Goal: Information Seeking & Learning: Learn about a topic

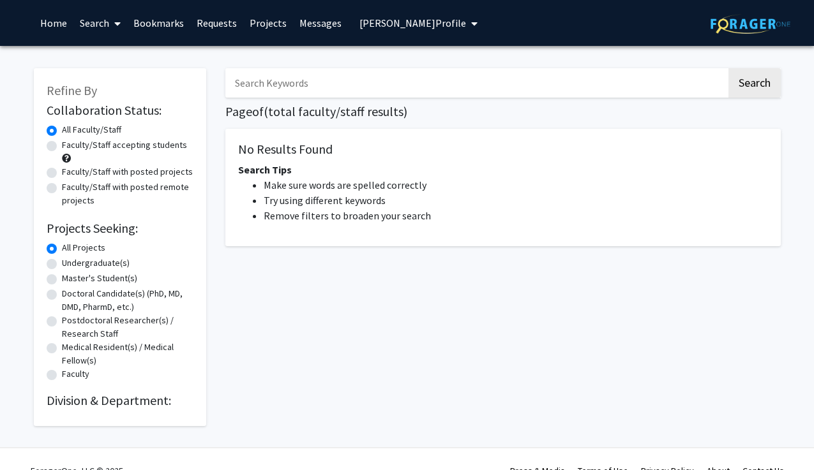
radio input "false"
radio input "true"
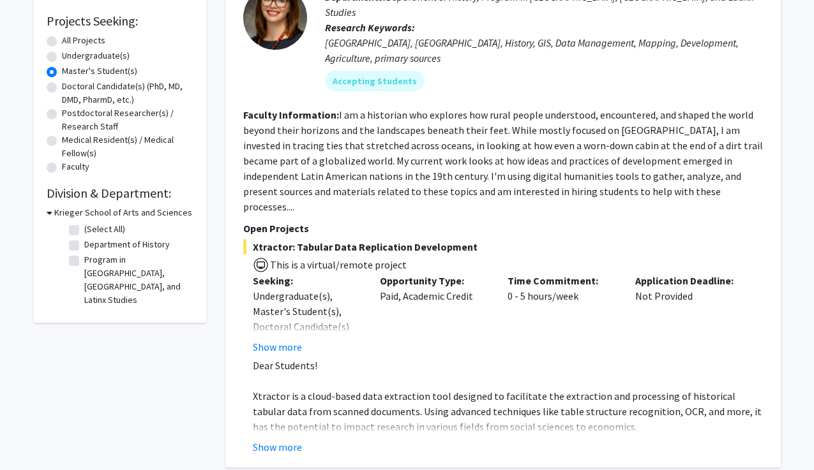
scroll to position [208, 0]
click at [95, 212] on h3 "Krieger School of Arts and Sciences" at bounding box center [123, 212] width 138 height 13
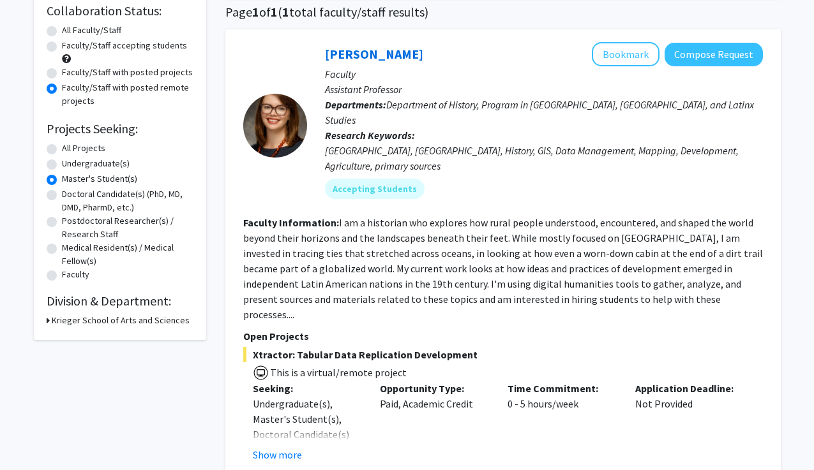
scroll to position [0, 0]
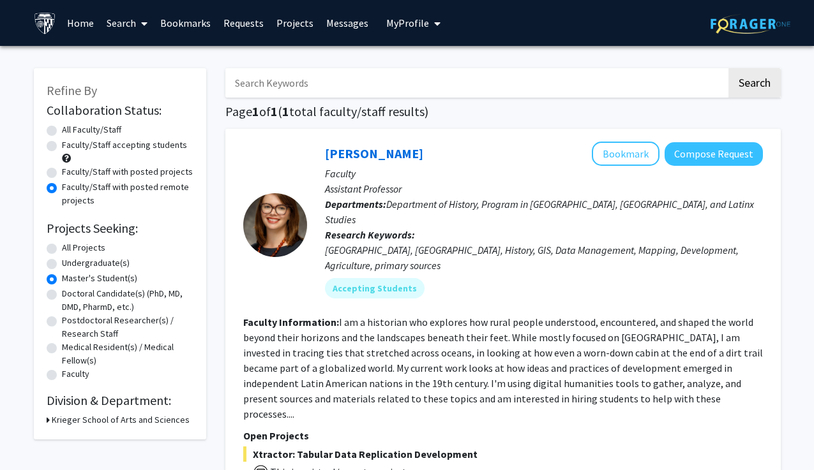
click at [101, 170] on label "Faculty/Staff with posted projects" at bounding box center [127, 171] width 131 height 13
click at [70, 170] on input "Faculty/Staff with posted projects" at bounding box center [66, 169] width 8 height 8
radio input "true"
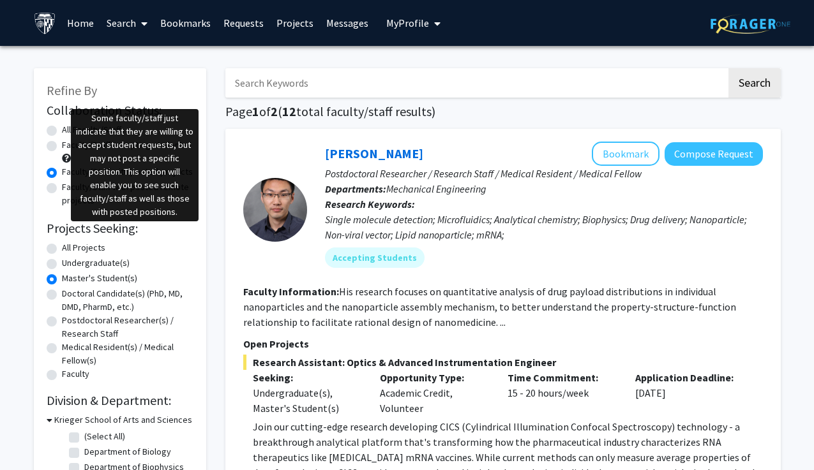
click at [69, 154] on span at bounding box center [66, 158] width 9 height 9
click at [65, 156] on span at bounding box center [66, 158] width 9 height 9
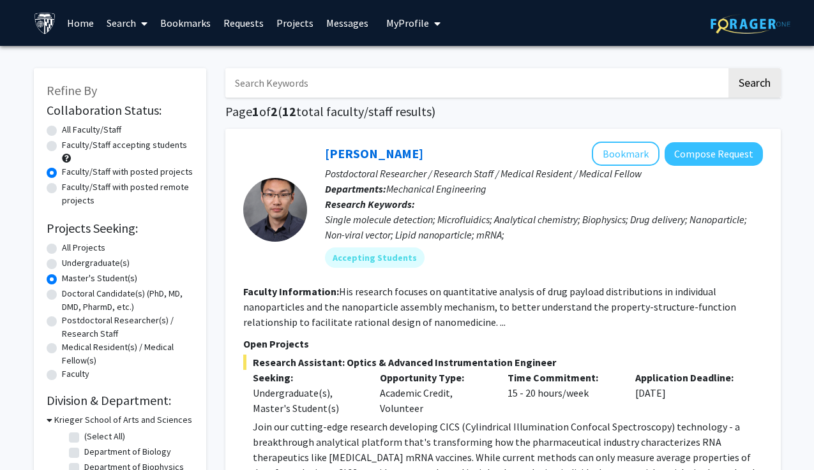
click at [65, 146] on label "Faculty/Staff accepting students" at bounding box center [124, 144] width 125 height 13
click at [65, 146] on input "Faculty/Staff accepting students" at bounding box center [66, 142] width 8 height 8
radio input "true"
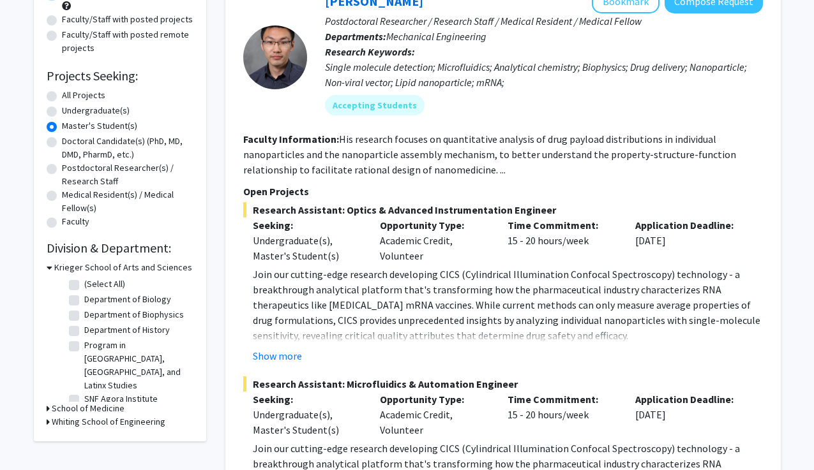
scroll to position [184, 0]
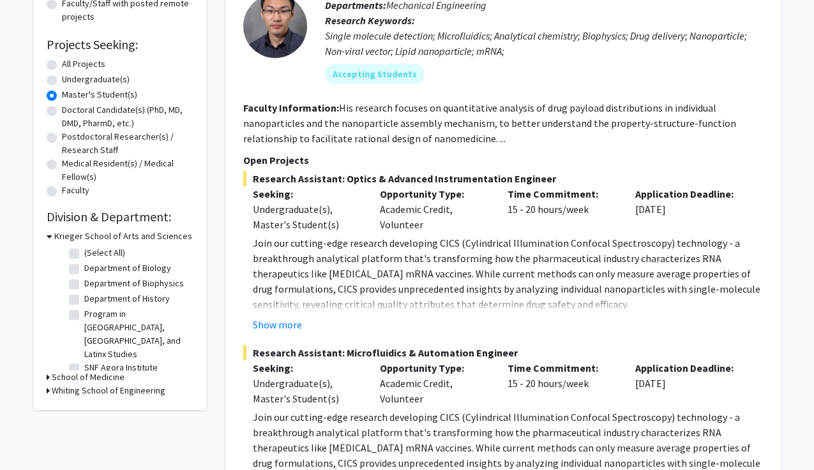
click at [151, 270] on label "Department of Biology" at bounding box center [127, 268] width 87 height 13
click at [93, 270] on input "Department of Biology" at bounding box center [88, 266] width 8 height 8
checkbox input "true"
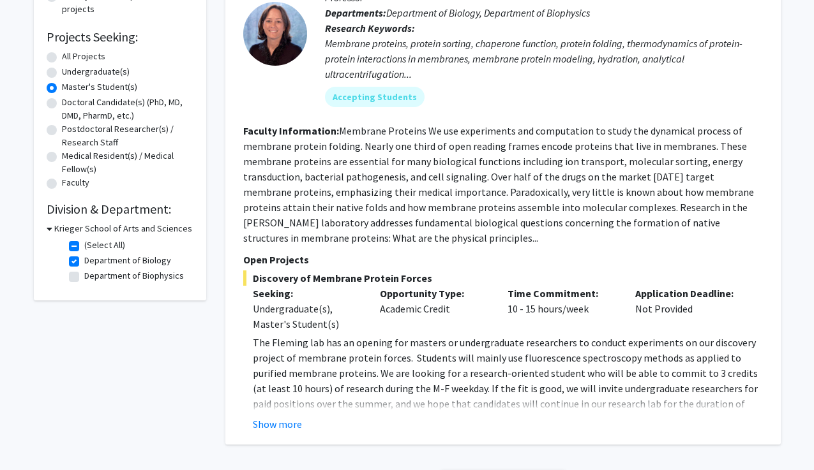
scroll to position [193, 0]
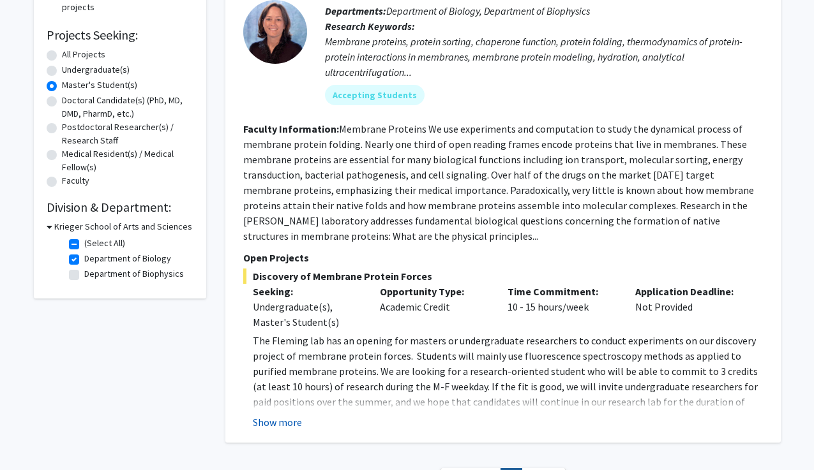
click at [278, 419] on button "Show more" at bounding box center [277, 422] width 49 height 15
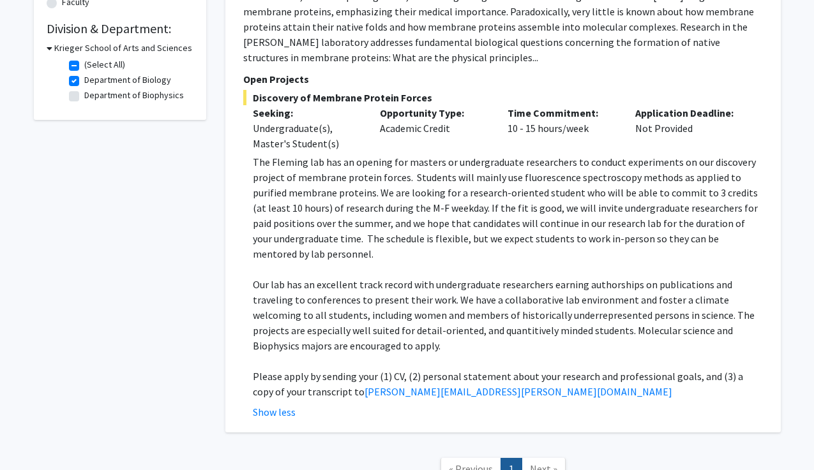
scroll to position [460, 0]
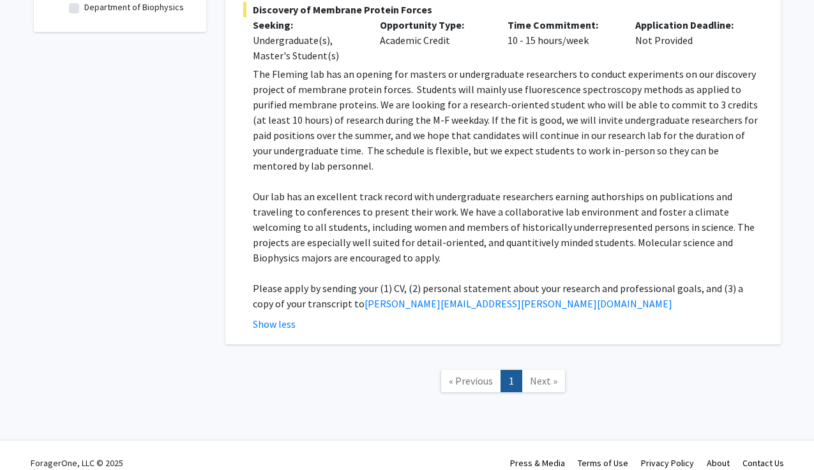
click at [546, 375] on span "Next »" at bounding box center [543, 381] width 27 height 13
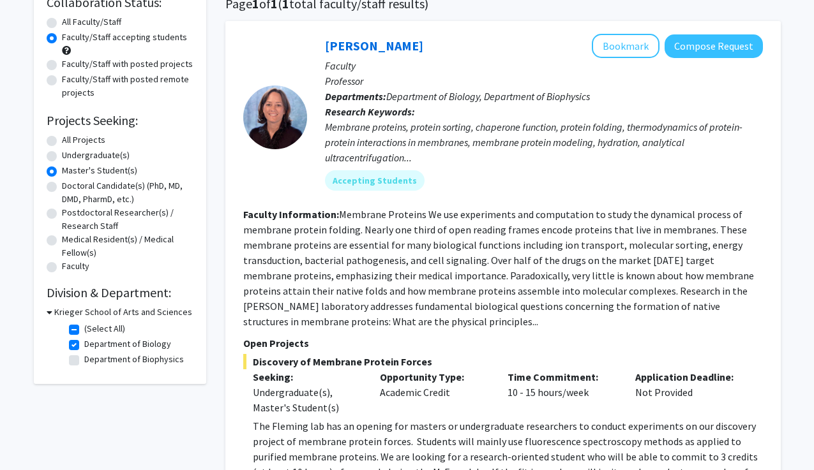
scroll to position [0, 0]
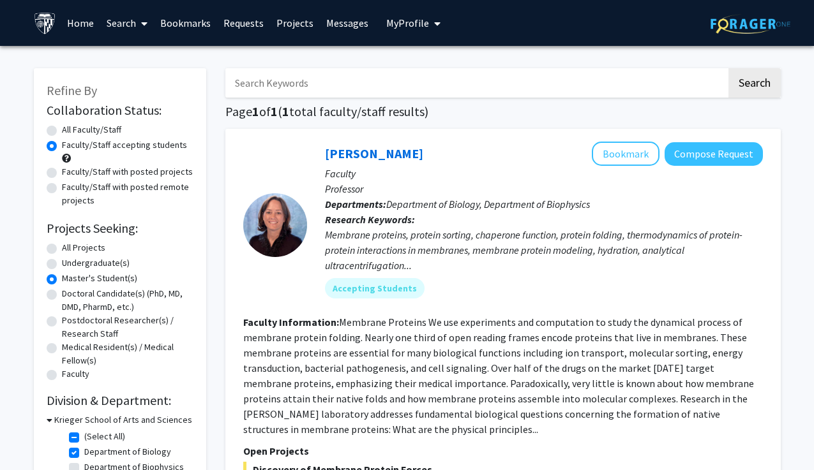
click at [84, 440] on label "(Select All)" at bounding box center [104, 436] width 41 height 13
click at [84, 438] on input "(Select All)" at bounding box center [88, 434] width 8 height 8
checkbox input "false"
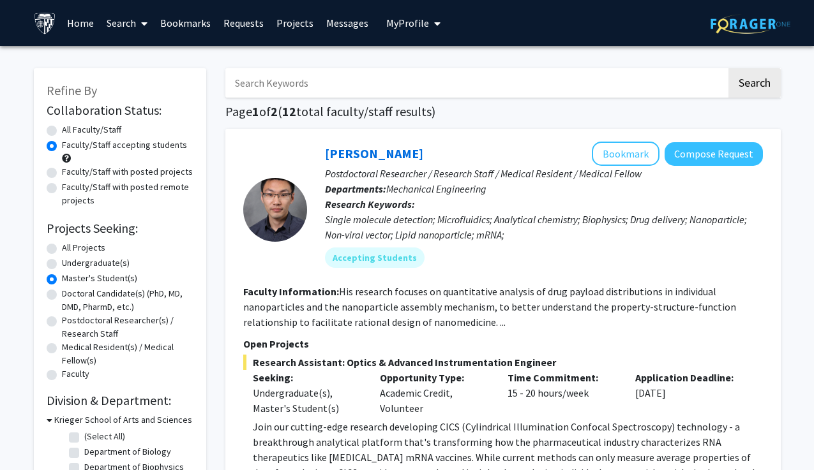
click at [467, 168] on p "Postdoctoral Researcher / Research Staff / Medical Resident / Medical Fellow" at bounding box center [544, 173] width 438 height 15
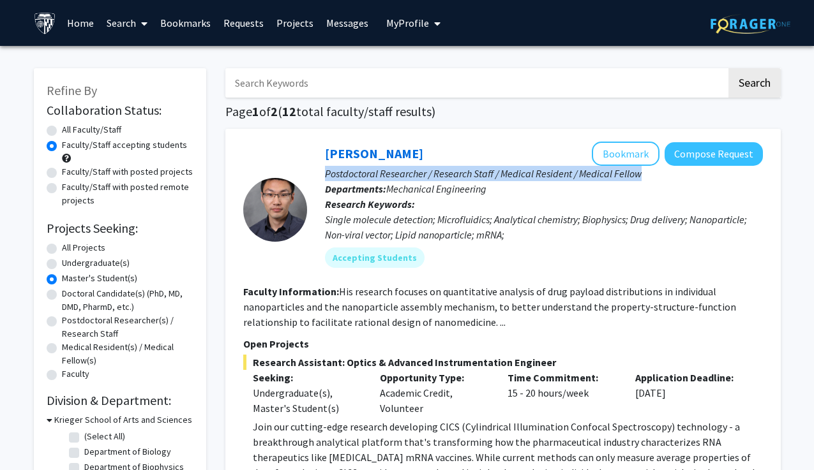
click at [467, 168] on p "Postdoctoral Researcher / Research Staff / Medical Resident / Medical Fellow" at bounding box center [544, 173] width 438 height 15
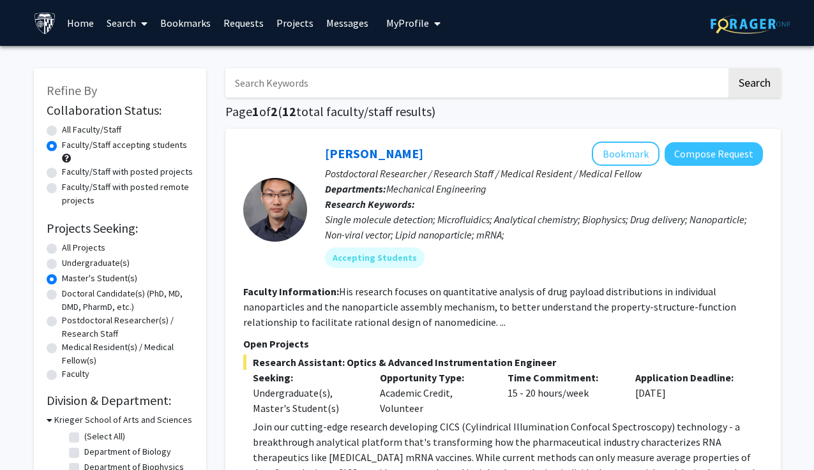
click at [491, 327] on fg-read-more "His research focuses on quantitative analysis of drug payload distributions in …" at bounding box center [489, 306] width 493 height 43
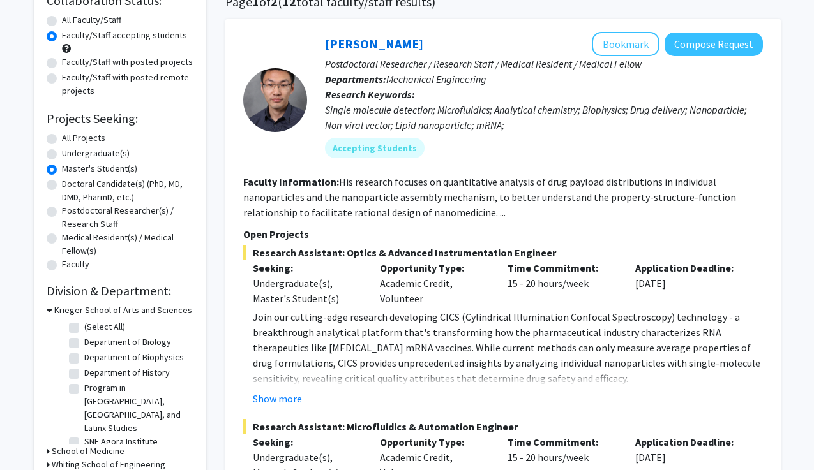
scroll to position [112, 0]
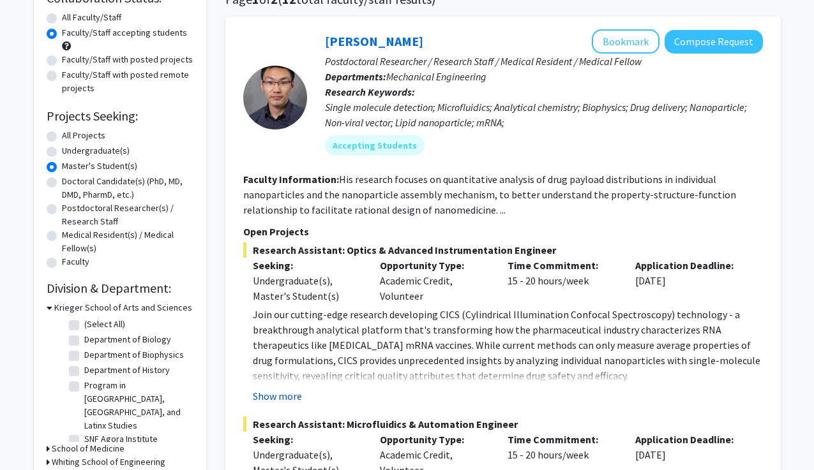
click at [274, 389] on button "Show more" at bounding box center [277, 396] width 49 height 15
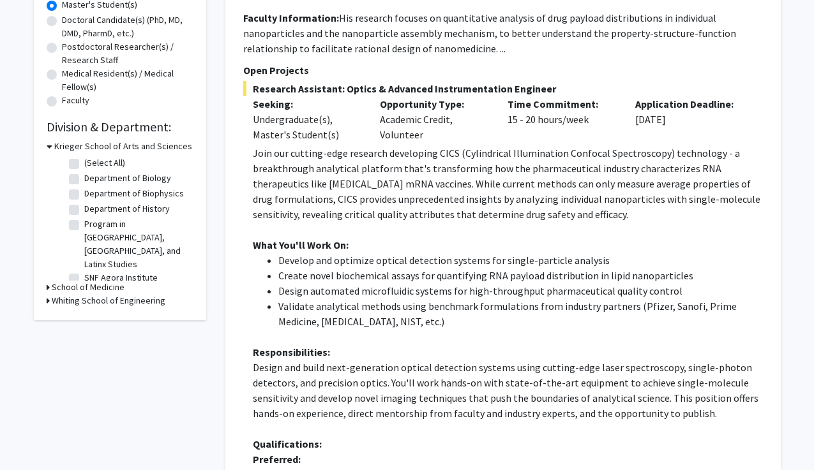
scroll to position [276, 0]
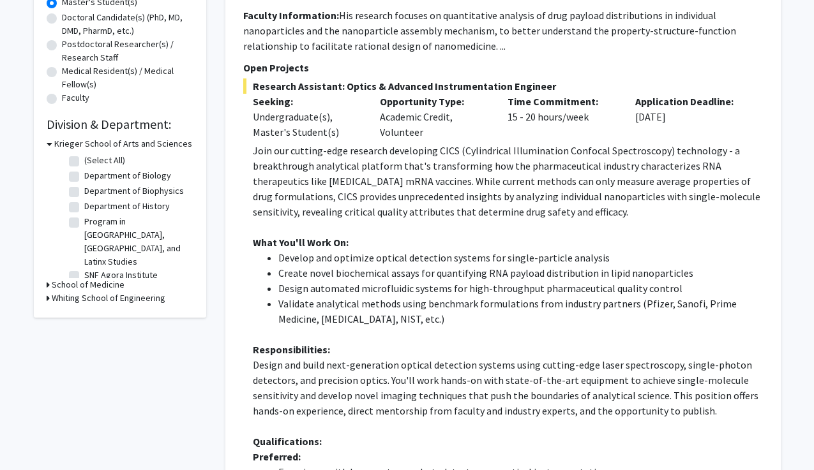
click at [491, 257] on li "Develop and optimize optical detection systems for single-particle analysis" at bounding box center [520, 257] width 484 height 15
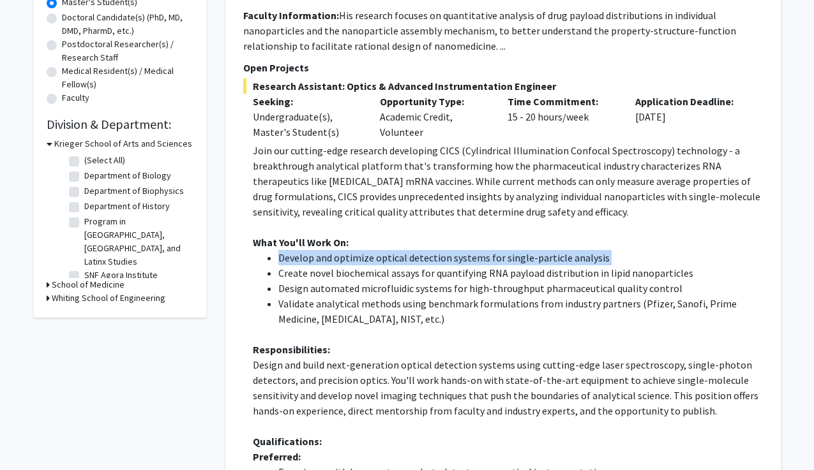
click at [491, 257] on li "Develop and optimize optical detection systems for single-particle analysis" at bounding box center [520, 257] width 484 height 15
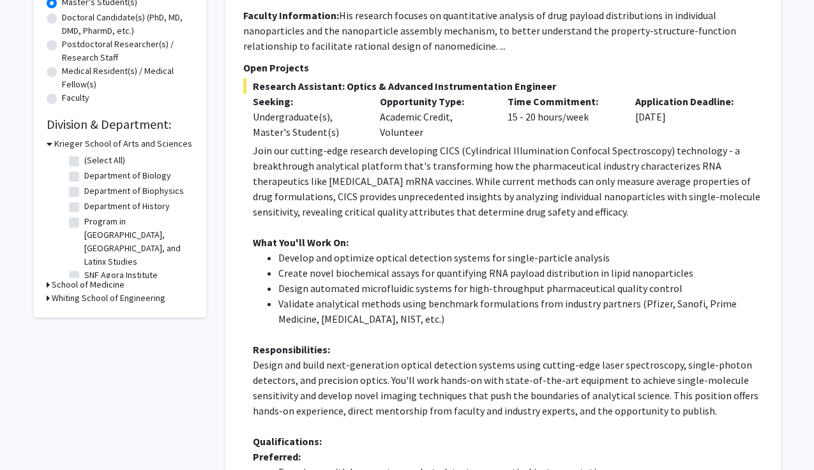
click at [493, 357] on p "Design and build next-generation optical detection systems using cutting-edge l…" at bounding box center [508, 387] width 510 height 61
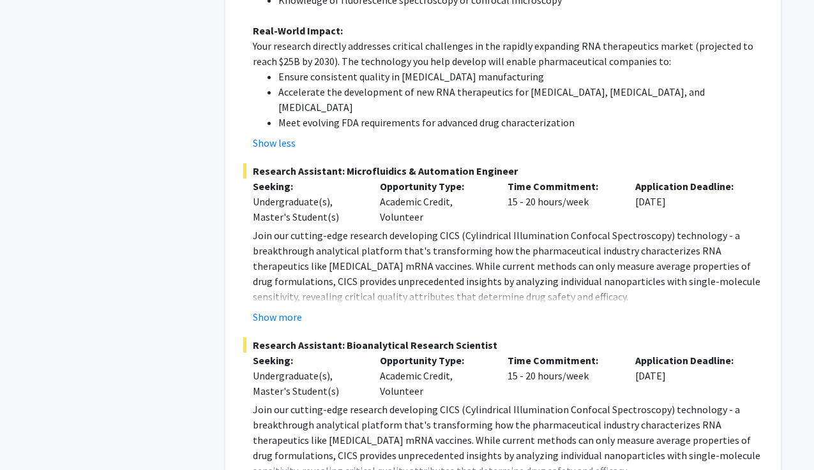
scroll to position [862, 0]
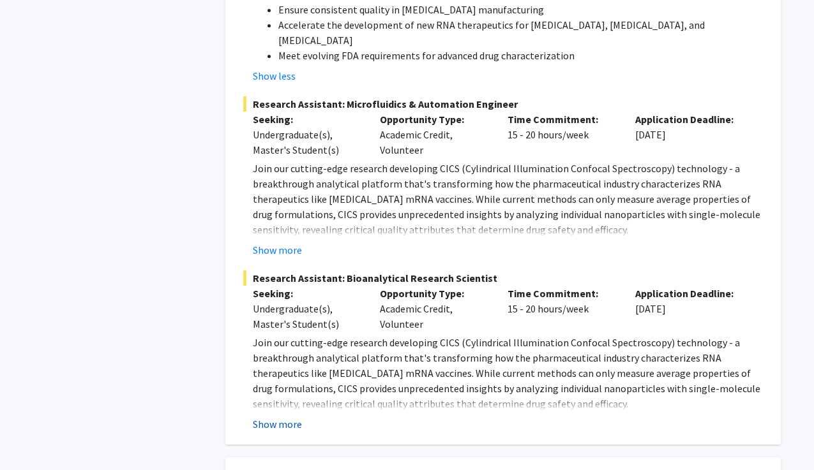
click at [280, 417] on button "Show more" at bounding box center [277, 424] width 49 height 15
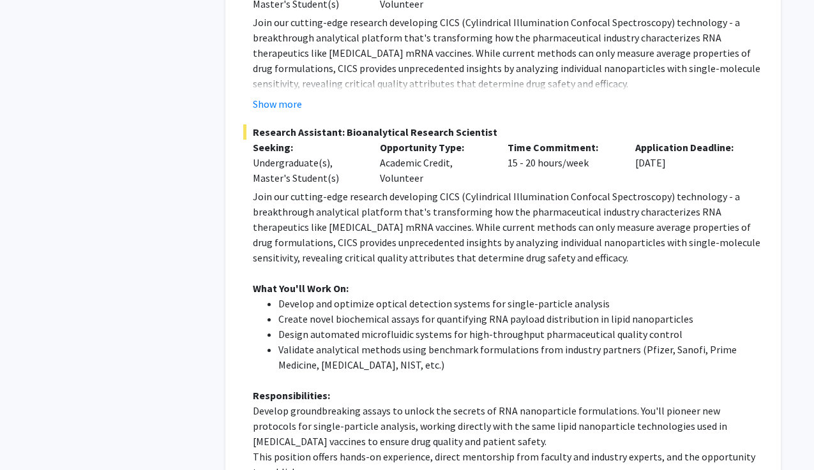
scroll to position [1008, 0]
click at [341, 311] on li "Create novel biochemical assays for quantifying RNA payload distribution in lip…" at bounding box center [520, 318] width 484 height 15
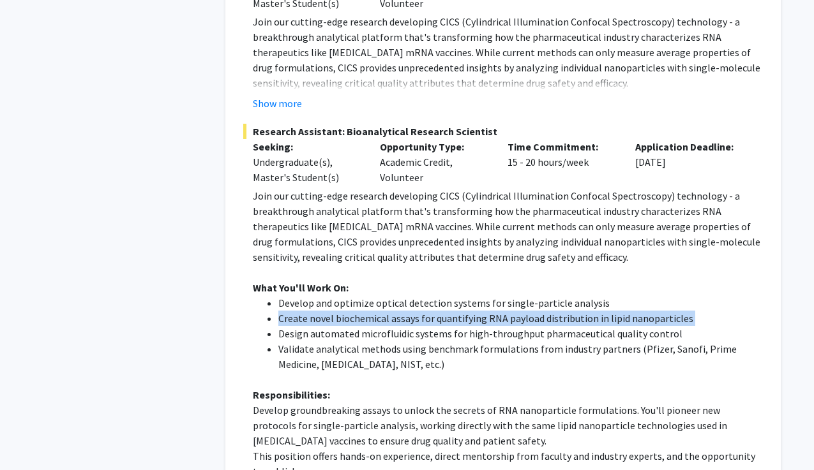
click at [341, 311] on li "Create novel biochemical assays for quantifying RNA payload distribution in lip…" at bounding box center [520, 318] width 484 height 15
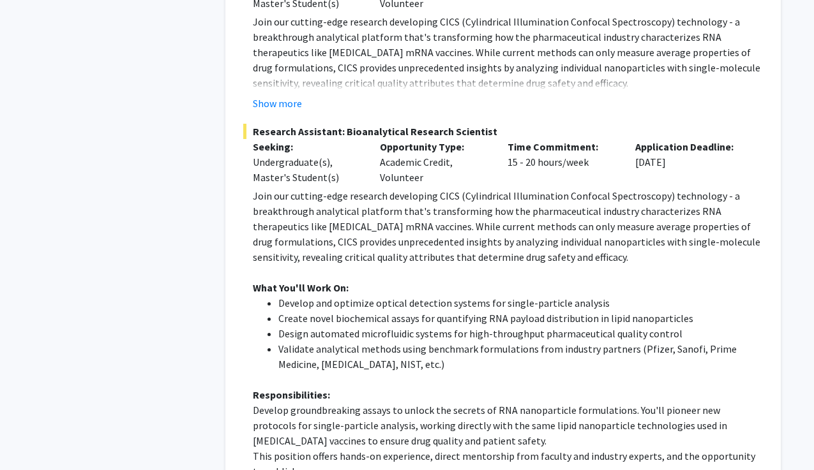
click at [366, 326] on li "Design automated microfluidic systems for high-throughput pharmaceutical qualit…" at bounding box center [520, 333] width 484 height 15
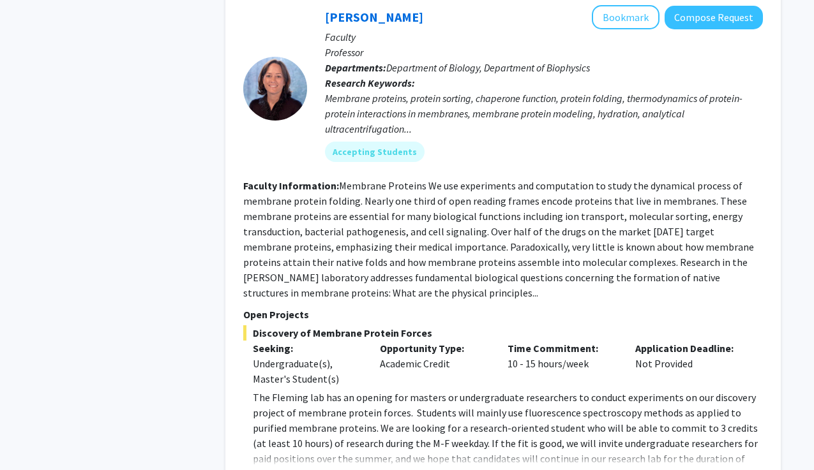
scroll to position [1823, 0]
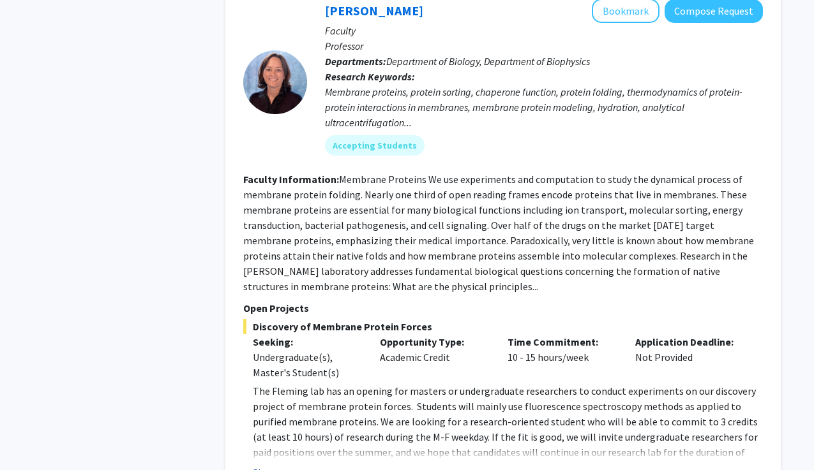
click at [287, 465] on button "Show more" at bounding box center [277, 472] width 49 height 15
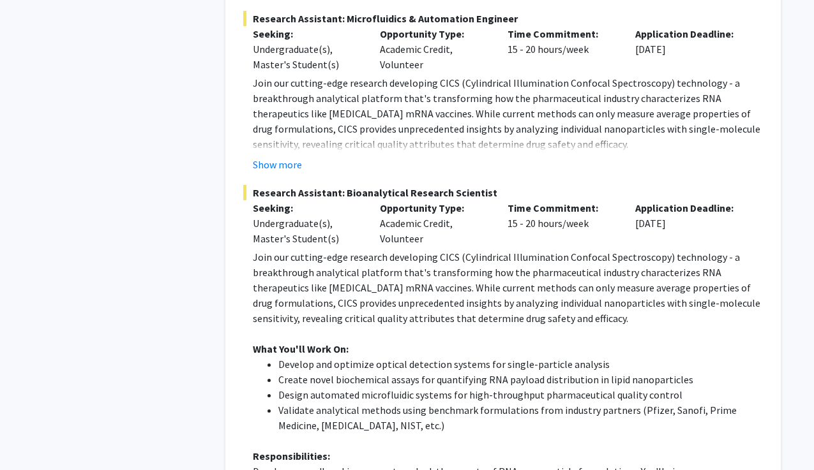
scroll to position [943, 0]
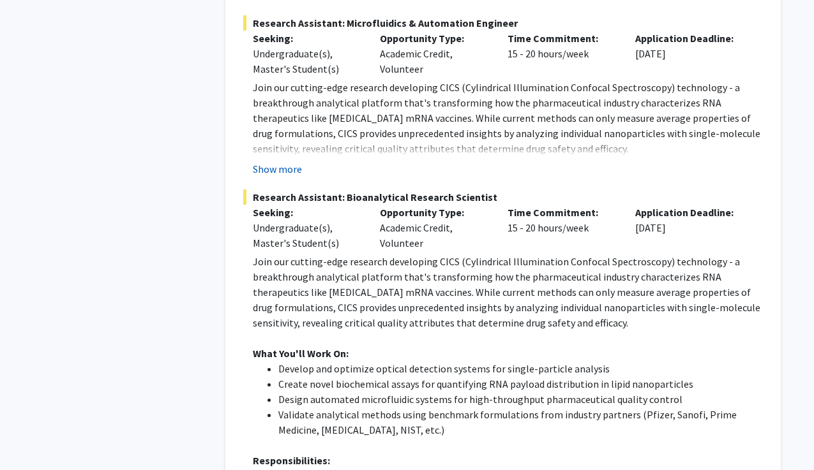
click at [274, 161] on button "Show more" at bounding box center [277, 168] width 49 height 15
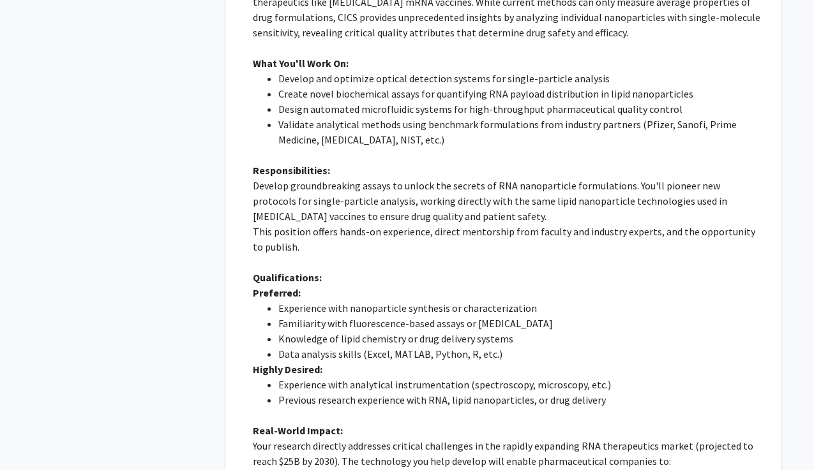
scroll to position [1696, 0]
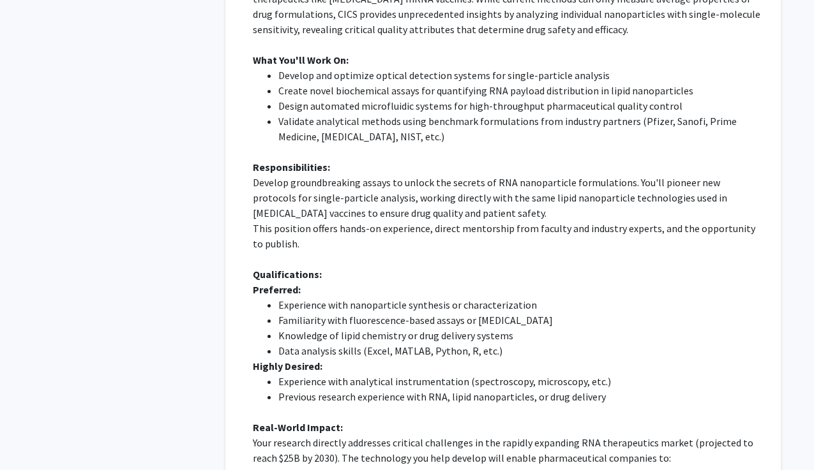
click at [428, 297] on li "Experience with nanoparticle synthesis or characterization" at bounding box center [520, 304] width 484 height 15
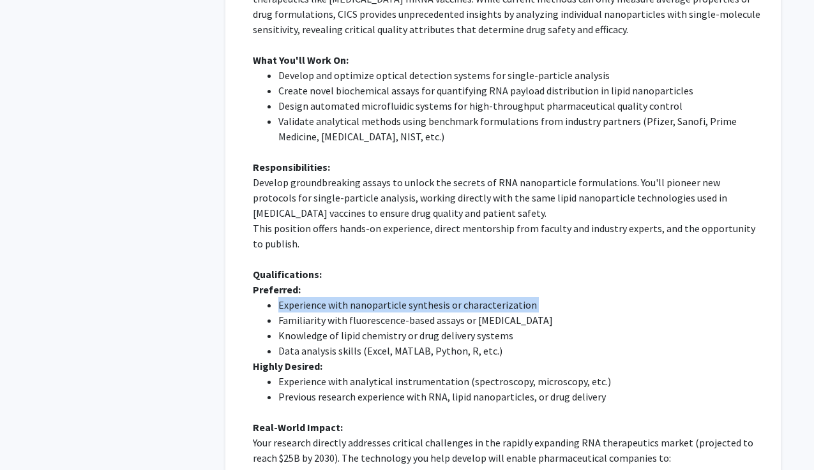
click at [428, 297] on li "Experience with nanoparticle synthesis or characterization" at bounding box center [520, 304] width 484 height 15
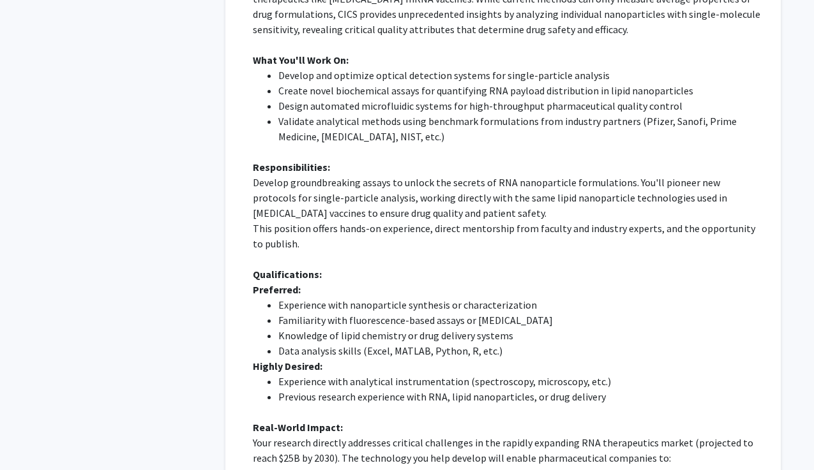
click at [430, 313] on li "Familiarity with fluorescence-based assays or [MEDICAL_DATA]" at bounding box center [520, 320] width 484 height 15
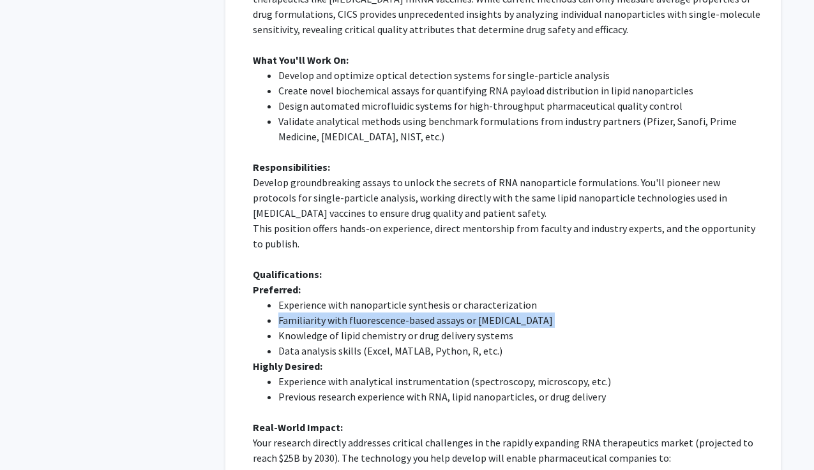
click at [430, 313] on li "Familiarity with fluorescence-based assays or [MEDICAL_DATA]" at bounding box center [520, 320] width 484 height 15
